Goal: Information Seeking & Learning: Learn about a topic

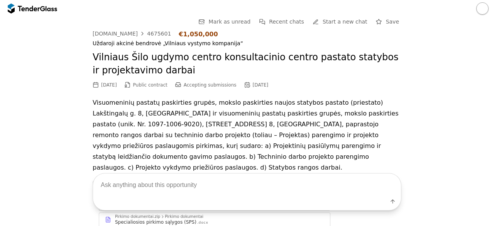
click at [26, 8] on div at bounding box center [29, 8] width 22 height 5
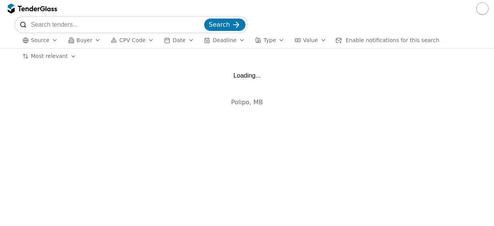
click at [53, 23] on input "search" at bounding box center [117, 24] width 172 height 15
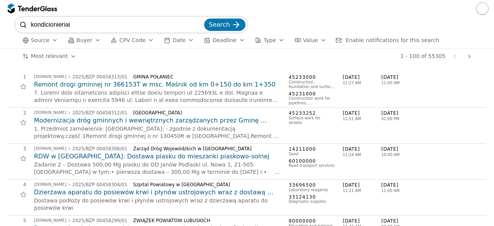
type input "kondicionieriai"
click at [204, 19] on button "Search" at bounding box center [224, 25] width 41 height 12
click at [61, 25] on input "search" at bounding box center [117, 24] width 172 height 15
click at [68, 25] on input "programin4" at bounding box center [117, 24] width 172 height 15
type input "programine iranga"
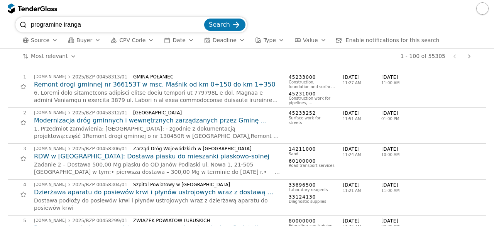
click at [204, 19] on button "Search" at bounding box center [224, 25] width 41 height 12
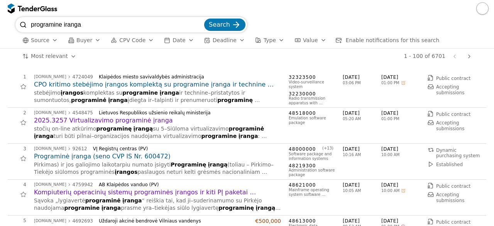
click at [92, 122] on h2 "2025.3257 Virtualizavimo programinė įranga" at bounding box center [157, 120] width 247 height 8
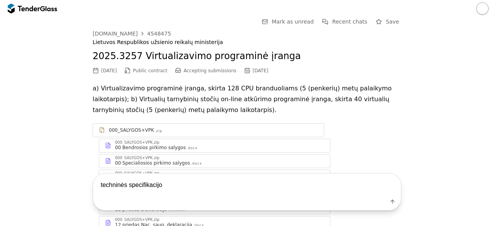
type textarea "techninės specifikacijos"
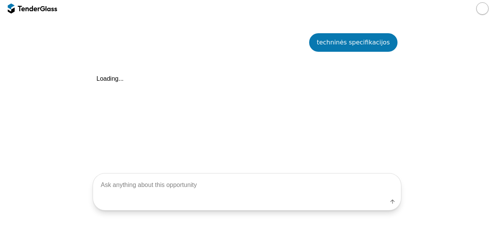
scroll to position [410, 0]
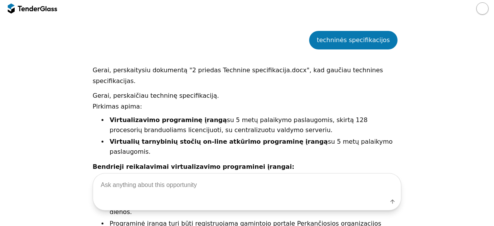
click at [41, 11] on div at bounding box center [32, 8] width 49 height 12
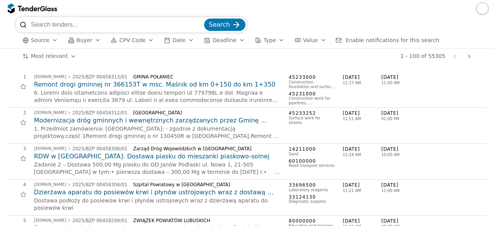
click at [70, 20] on input "search" at bounding box center [117, 24] width 172 height 15
type input "nuotekų valymas"
click at [239, 25] on div "submit" at bounding box center [236, 25] width 30 height 30
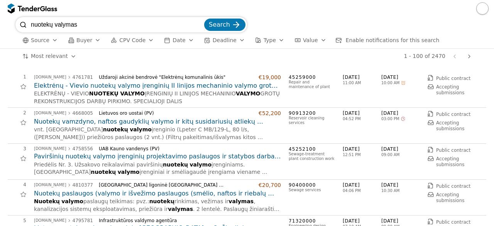
click at [191, 87] on h2 "Elektrėnų - Vievio nuotekų valymo įrenginių II linijos mechaninio valymo grotų …" at bounding box center [157, 85] width 247 height 8
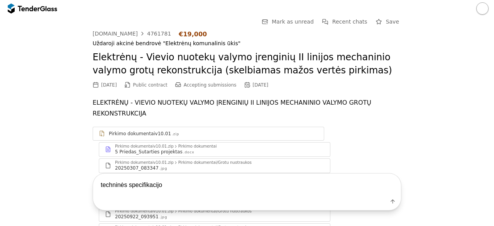
type textarea "techninės specifikacijos"
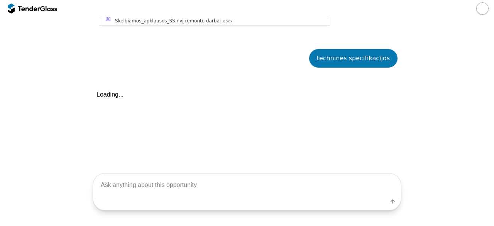
scroll to position [314, 0]
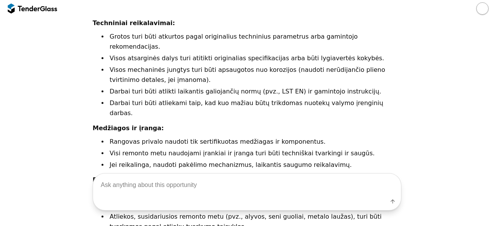
scroll to position [713, 0]
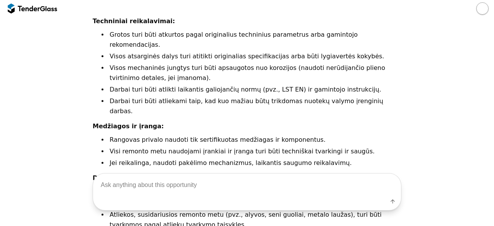
drag, startPoint x: 488, startPoint y: 160, endPoint x: 492, endPoint y: 134, distance: 26.5
click at [492, 134] on div "Go Back Mark as unread Recent chats Start a new chat Save [DOMAIN_NAME] 4761781…" at bounding box center [247, 121] width 494 height 209
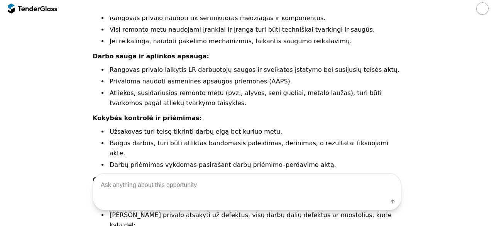
scroll to position [898, 0]
